Goal: Transaction & Acquisition: Obtain resource

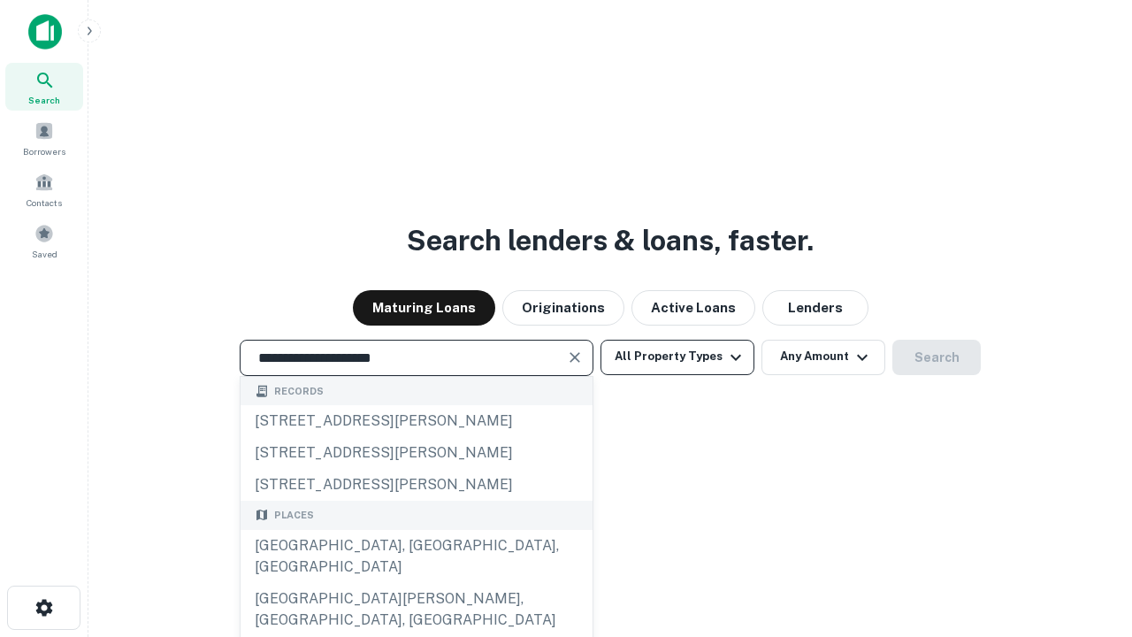
click at [416, 583] on div "[GEOGRAPHIC_DATA], [GEOGRAPHIC_DATA], [GEOGRAPHIC_DATA]" at bounding box center [417, 556] width 352 height 53
type input "**********"
click at [678, 356] on button "All Property Types" at bounding box center [678, 357] width 154 height 35
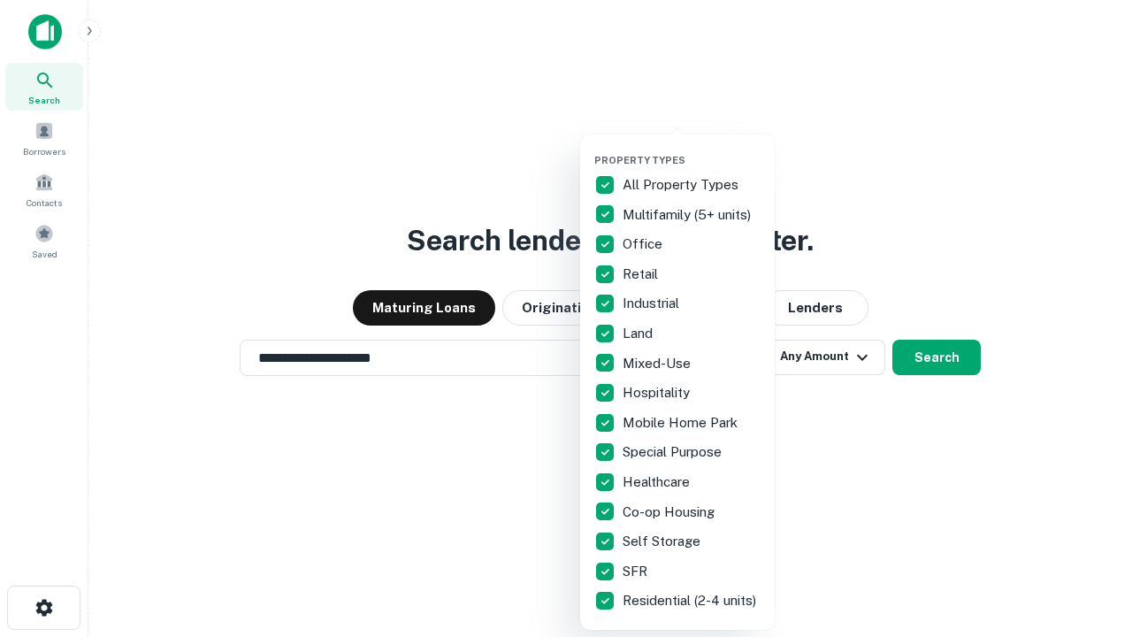
click at [692, 149] on button "button" at bounding box center [691, 149] width 195 height 1
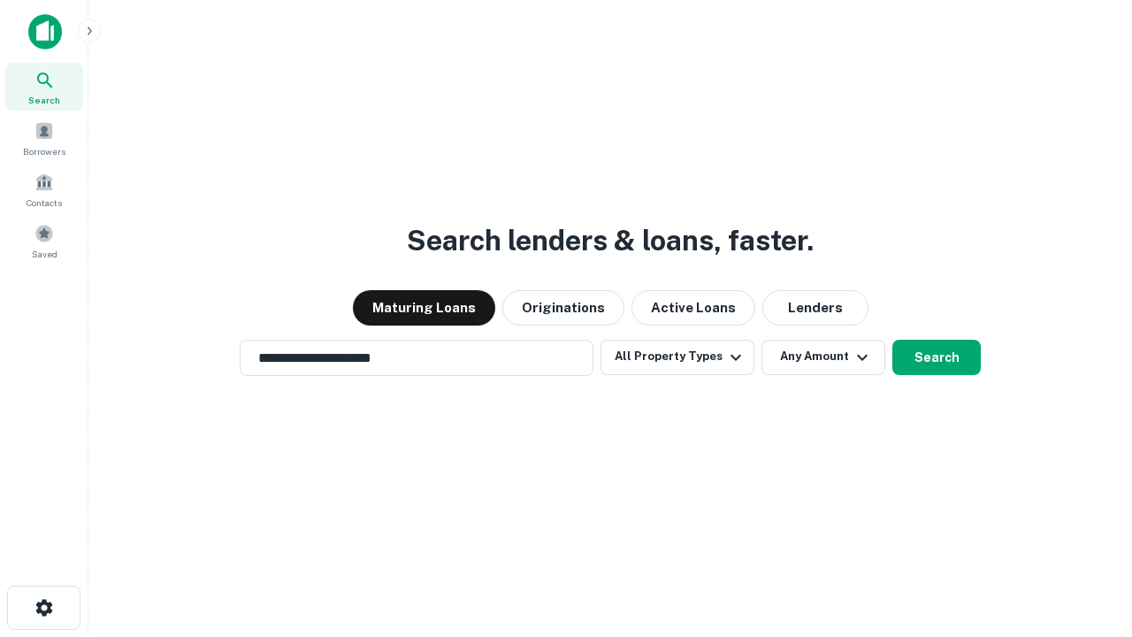
scroll to position [27, 0]
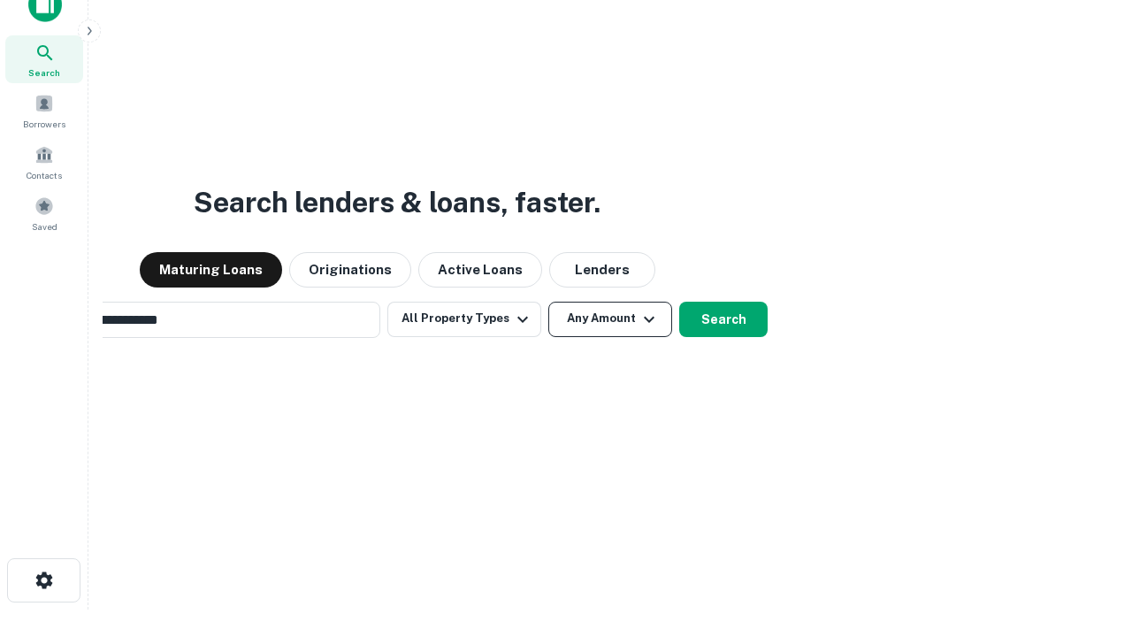
click at [548, 302] on button "Any Amount" at bounding box center [610, 319] width 124 height 35
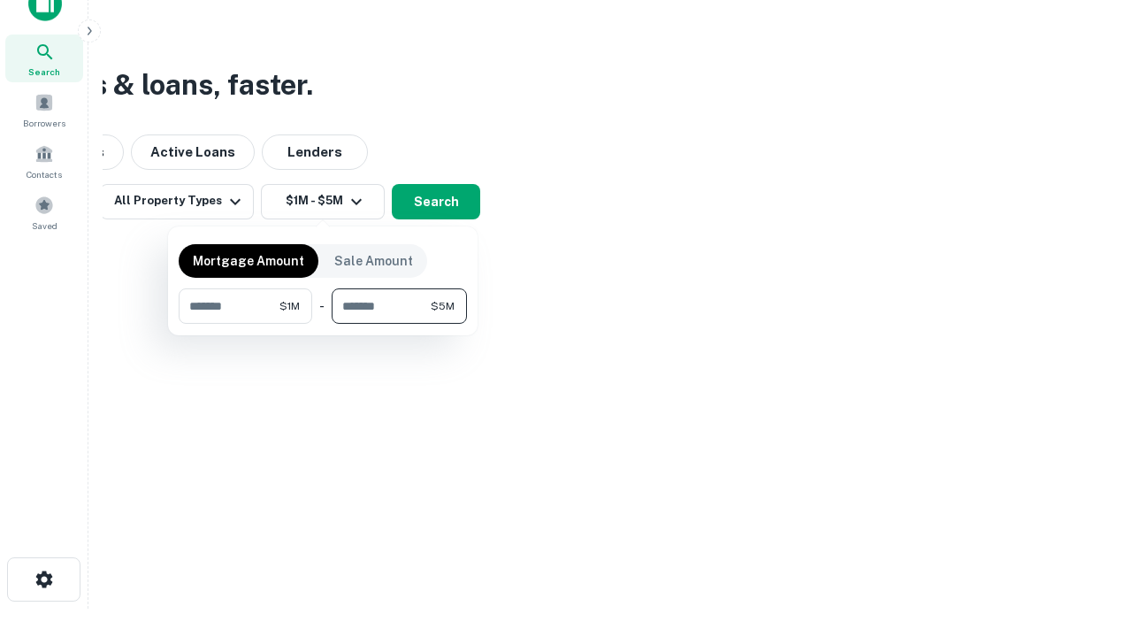
type input "*******"
click at [323, 324] on button "button" at bounding box center [323, 324] width 288 height 1
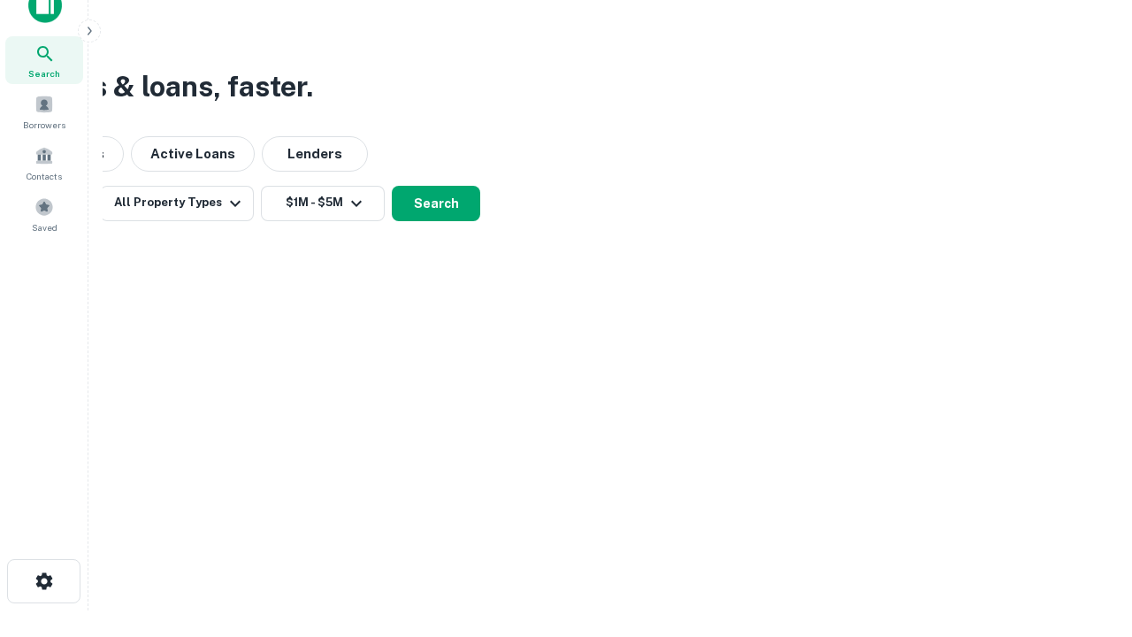
scroll to position [11, 326]
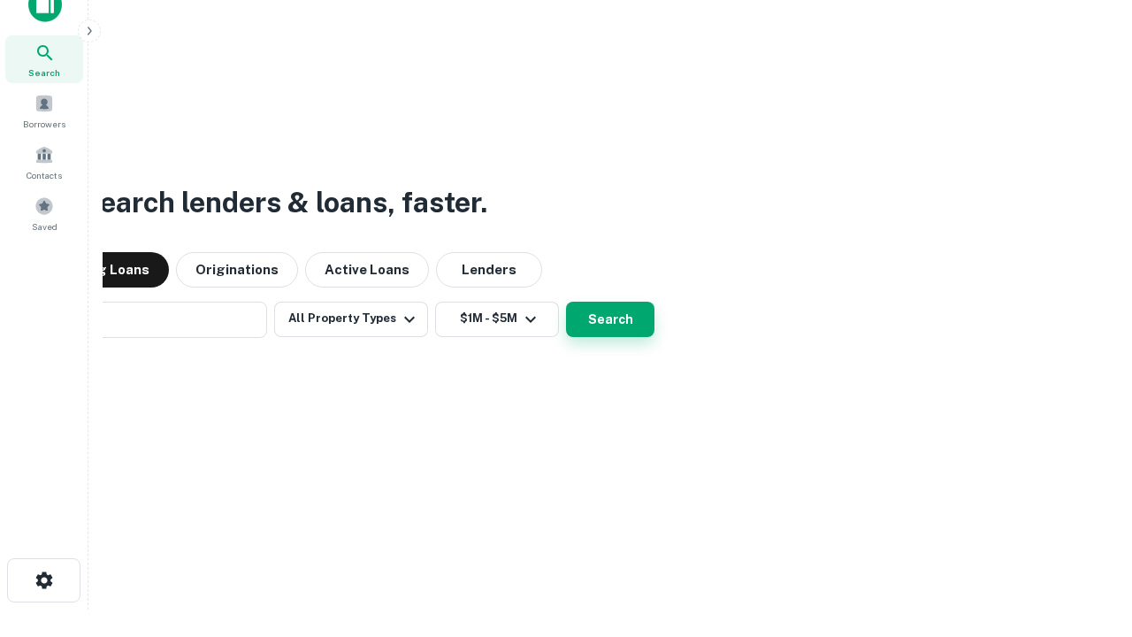
click at [566, 302] on button "Search" at bounding box center [610, 319] width 88 height 35
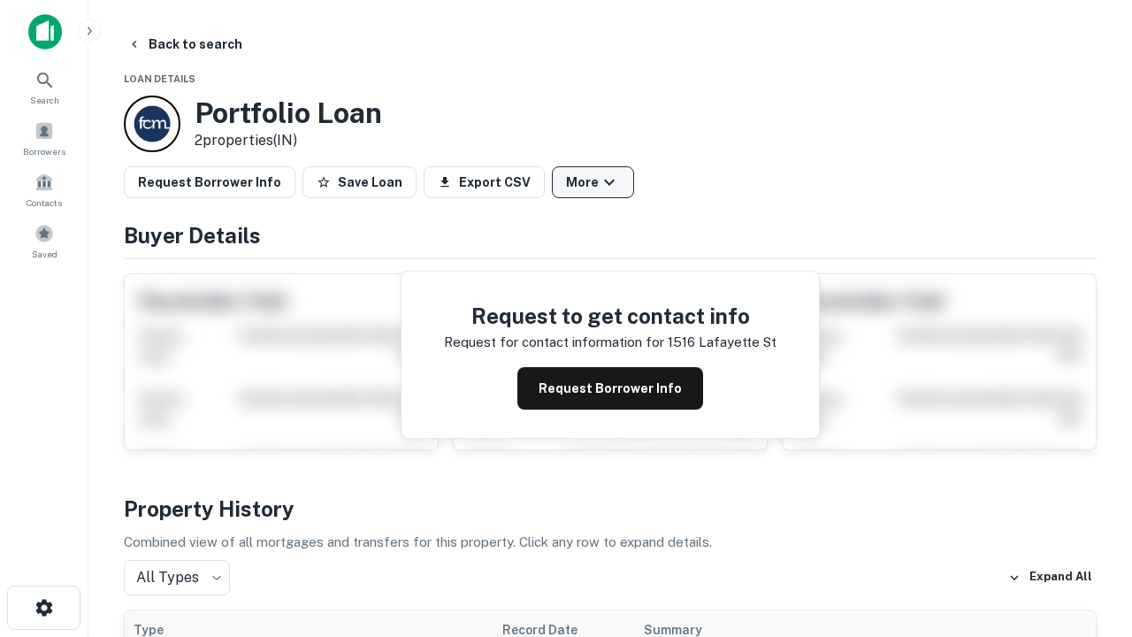
click at [593, 182] on button "More" at bounding box center [593, 182] width 82 height 32
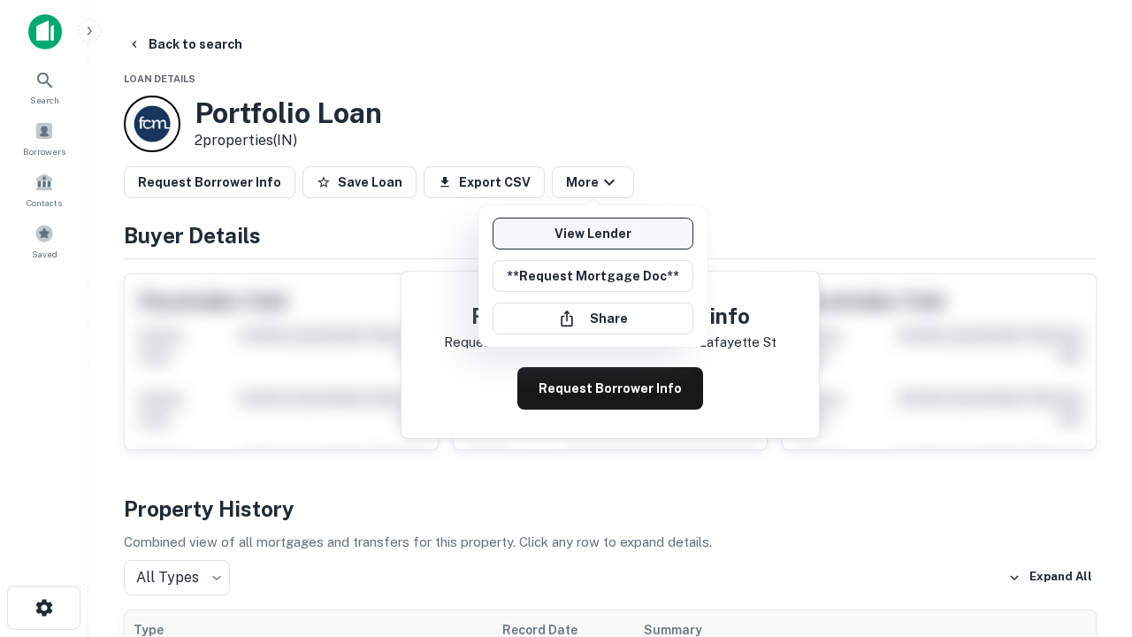
click at [593, 234] on link "View Lender" at bounding box center [593, 234] width 201 height 32
